Goal: Task Accomplishment & Management: Manage account settings

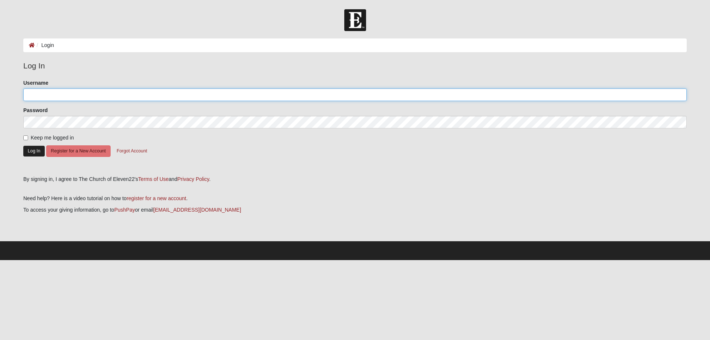
type input "N00161893"
click at [36, 152] on button "Log In" at bounding box center [33, 151] width 21 height 11
